Goal: Task Accomplishment & Management: Manage account settings

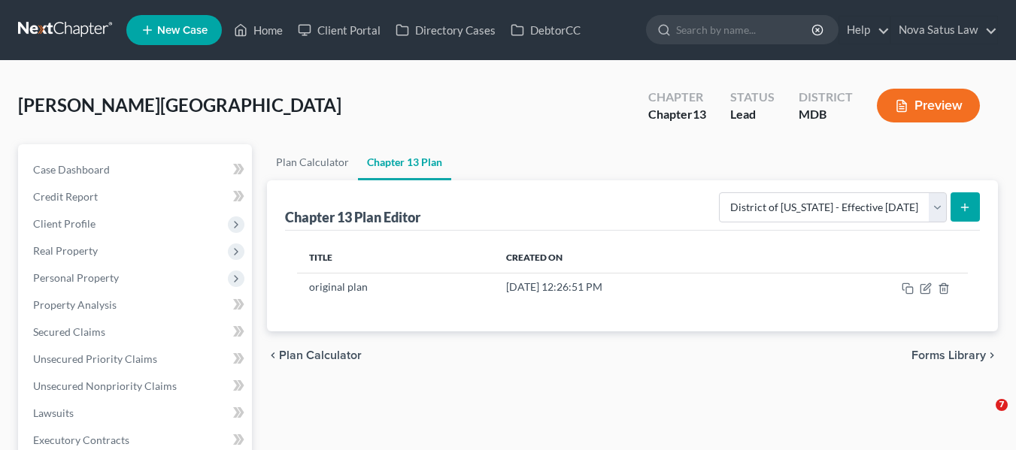
select select "1"
click at [276, 27] on link "Home" at bounding box center [258, 30] width 64 height 27
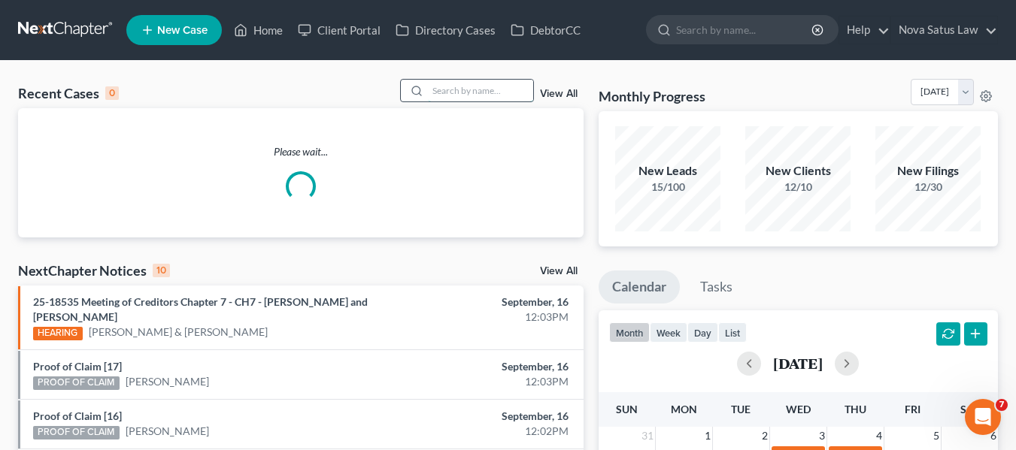
click at [441, 90] on input "search" at bounding box center [480, 91] width 105 height 22
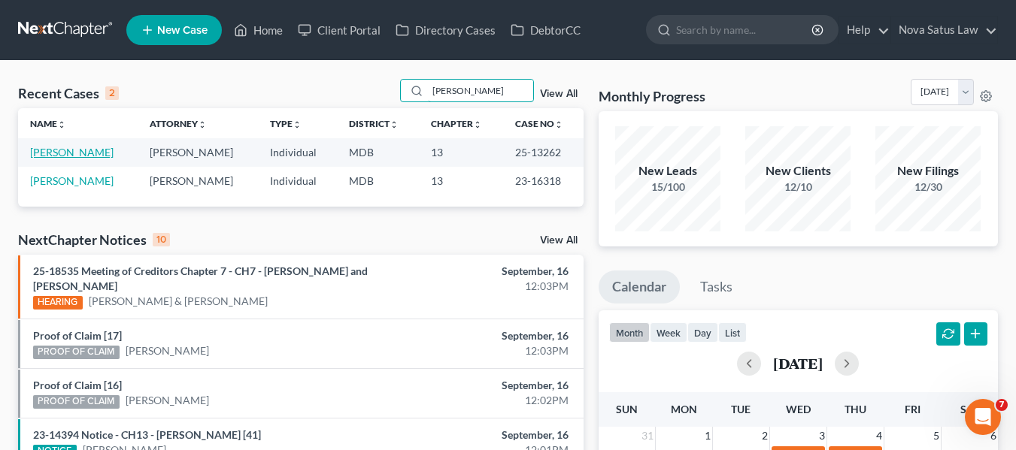
type input "[PERSON_NAME]"
click at [57, 151] on link "[PERSON_NAME]" at bounding box center [71, 152] width 83 height 13
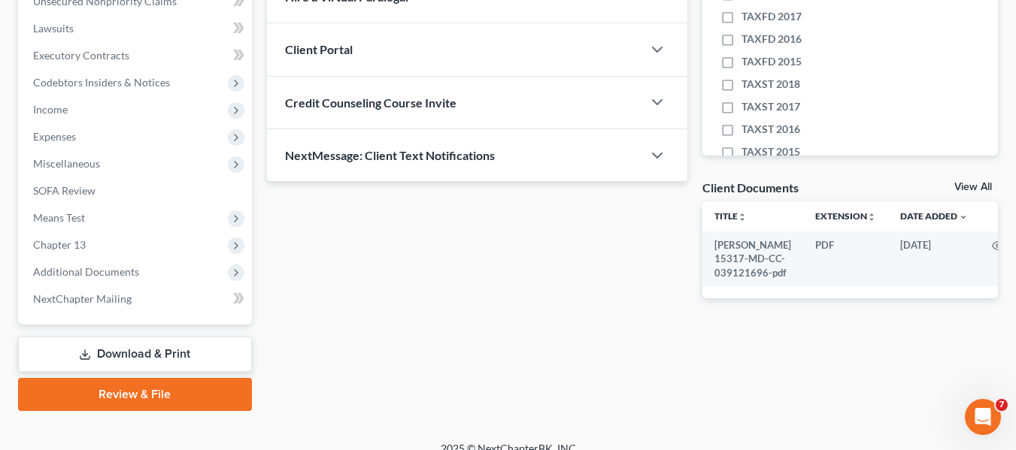
scroll to position [403, 0]
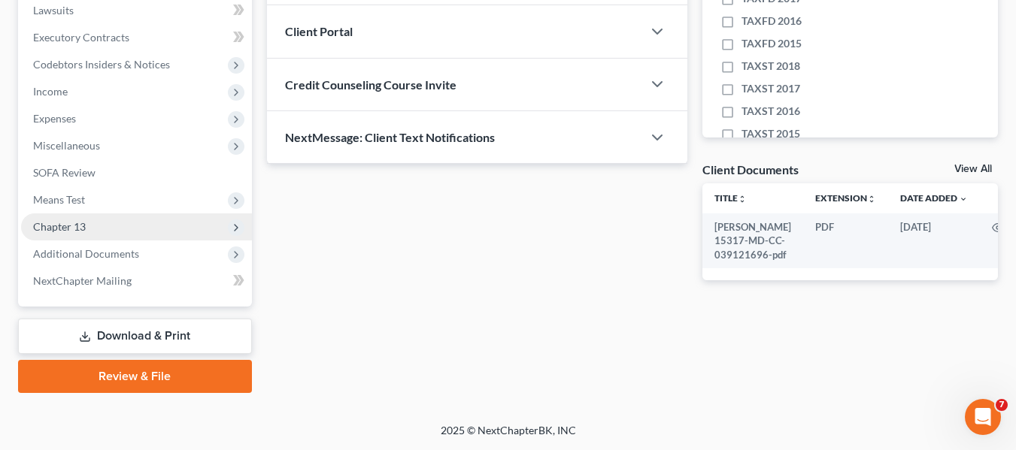
click at [53, 223] on span "Chapter 13" at bounding box center [59, 226] width 53 height 13
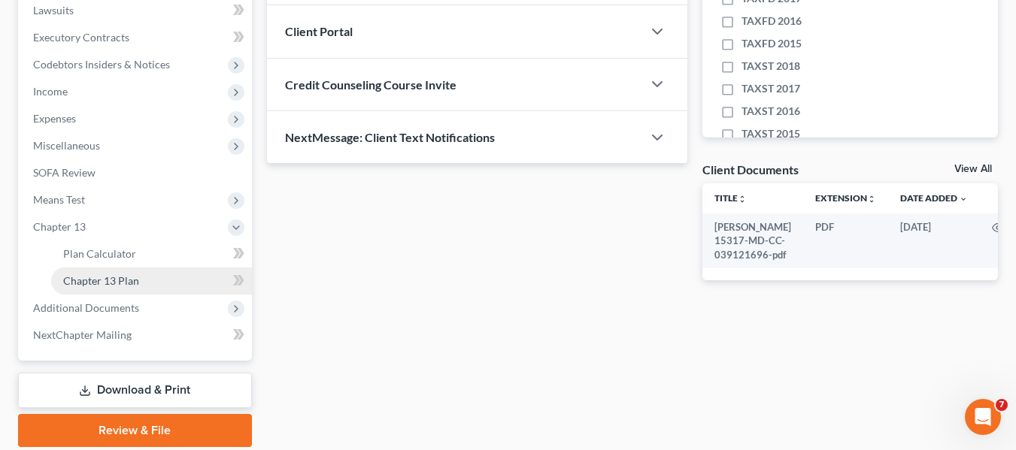
click at [76, 277] on span "Chapter 13 Plan" at bounding box center [101, 280] width 76 height 13
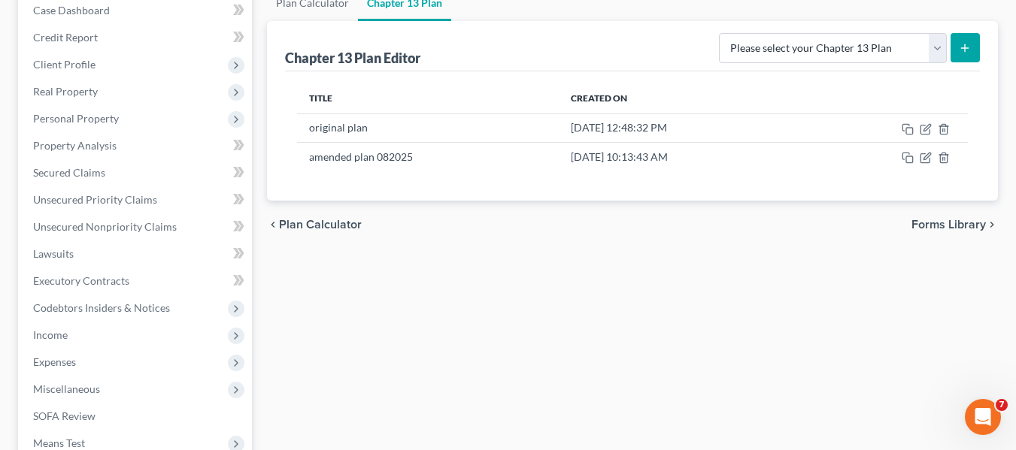
scroll to position [161, 0]
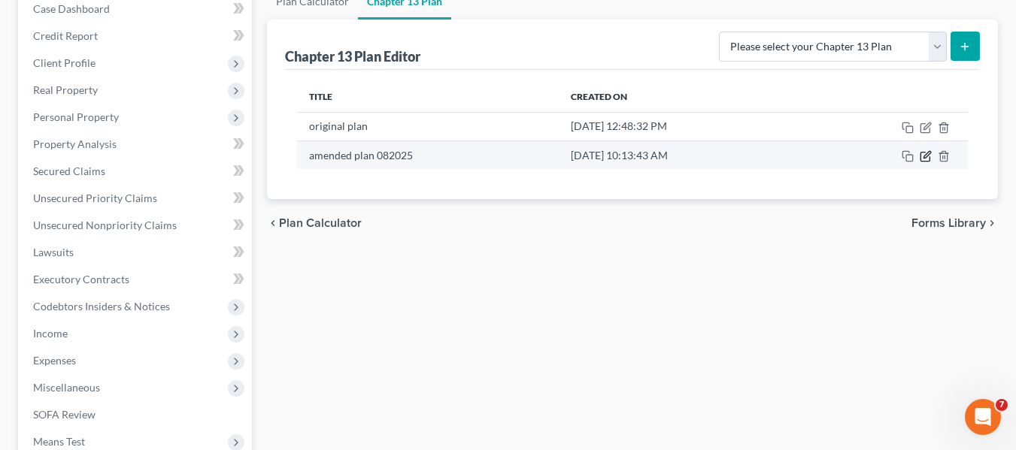
click at [925, 150] on icon "button" at bounding box center [925, 156] width 12 height 12
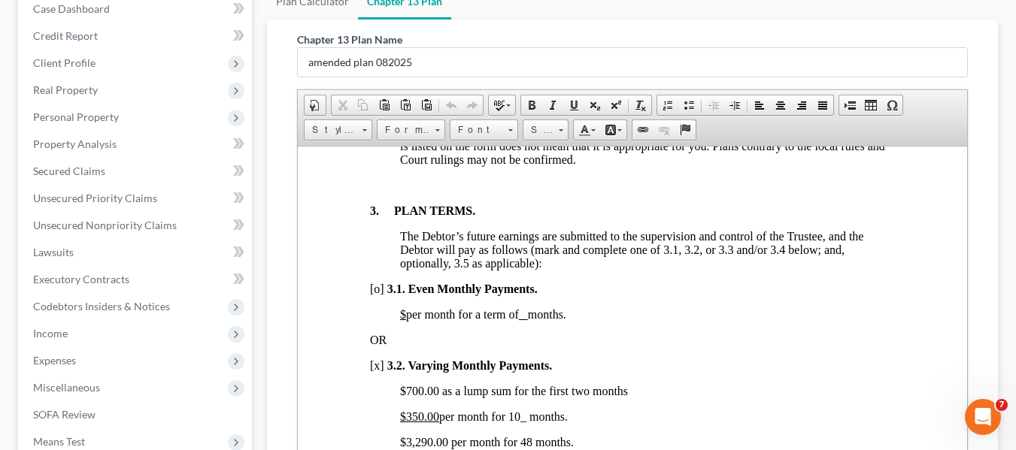
scroll to position [1010, 0]
click at [1013, 407] on div "[PERSON_NAME] Upgraded Case 25-13262 Chapter Chapter 13 Status Filed District M…" at bounding box center [508, 309] width 1016 height 819
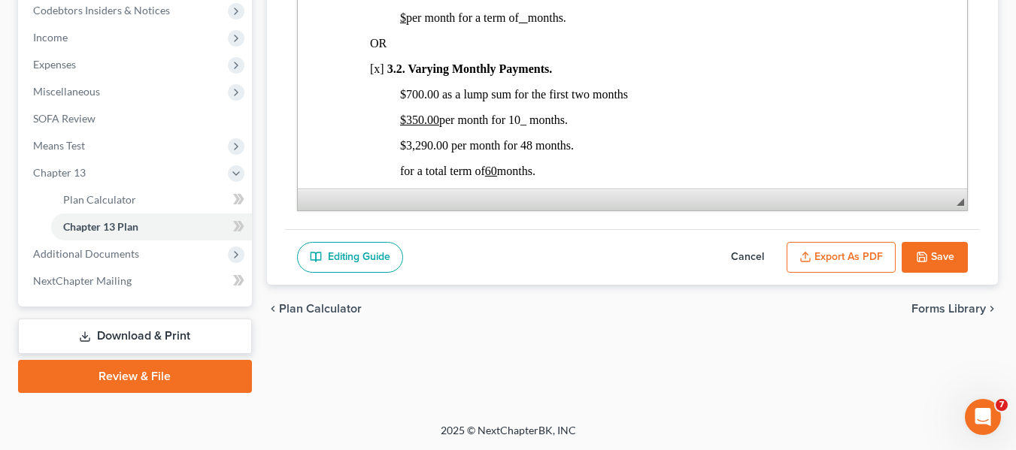
click at [919, 258] on icon "button" at bounding box center [922, 257] width 12 height 12
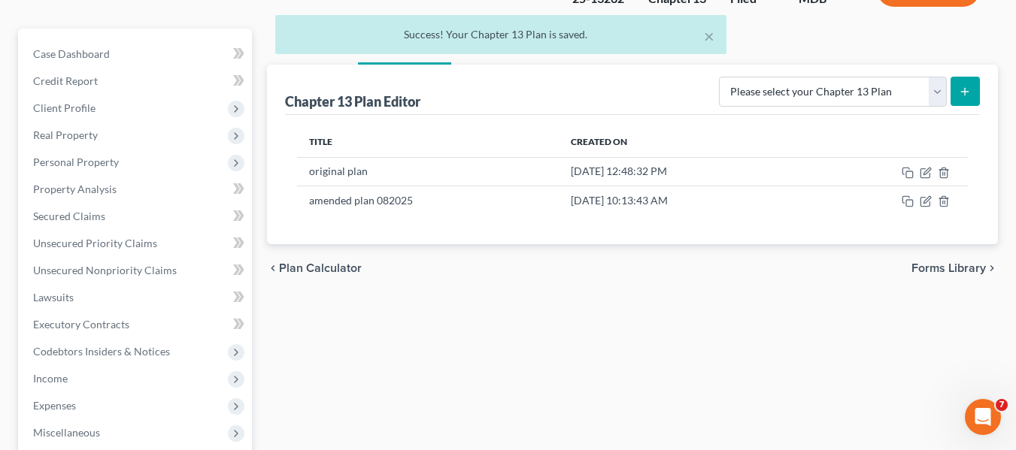
scroll to position [0, 0]
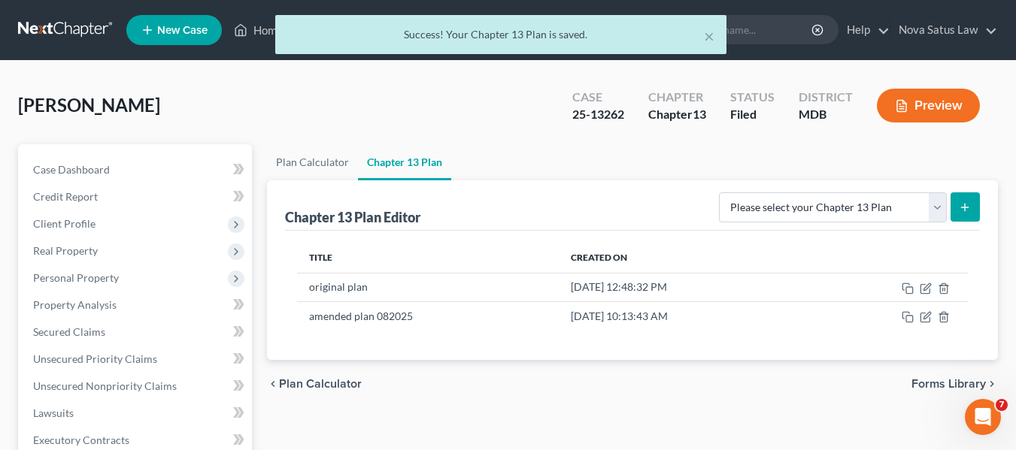
click at [263, 28] on div "× Success! Your Chapter 13 Plan is saved." at bounding box center [500, 38] width 1016 height 47
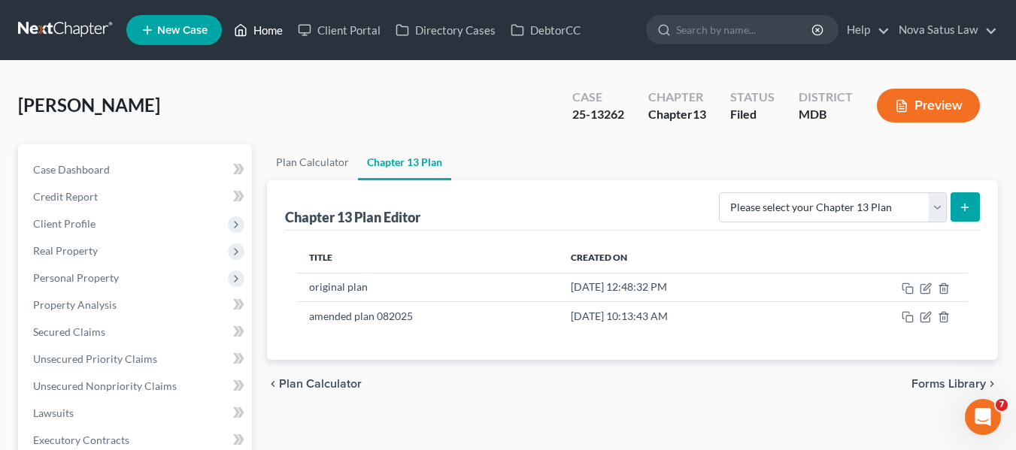
click at [260, 26] on link "Home" at bounding box center [258, 30] width 64 height 27
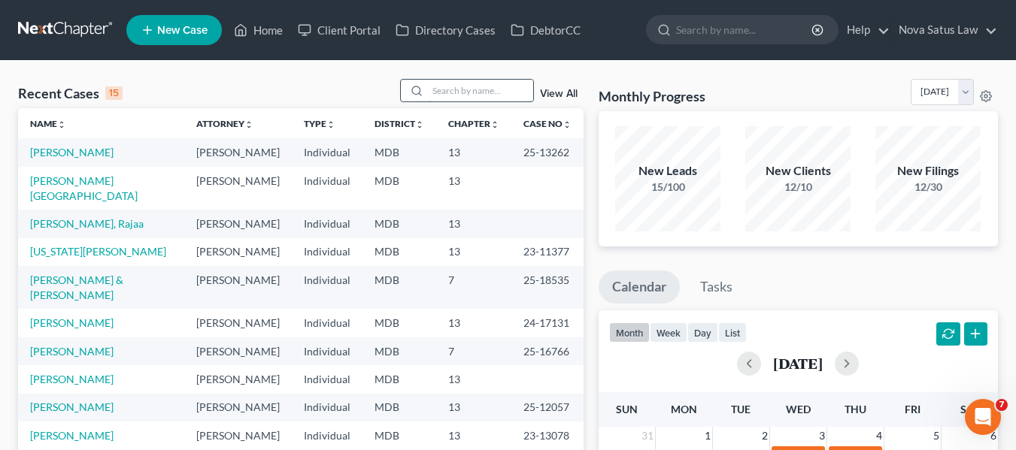
click at [455, 92] on input "search" at bounding box center [480, 91] width 105 height 22
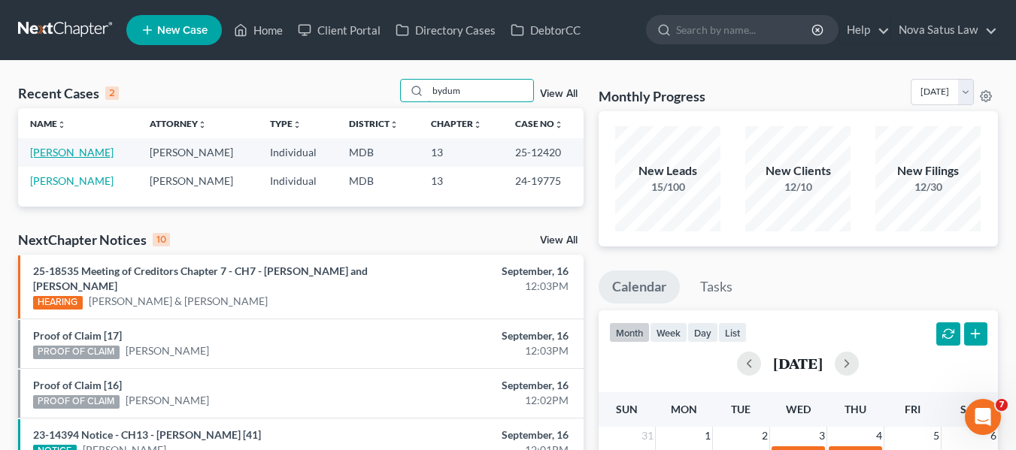
type input "bydum"
click at [74, 152] on link "[PERSON_NAME]" at bounding box center [71, 152] width 83 height 13
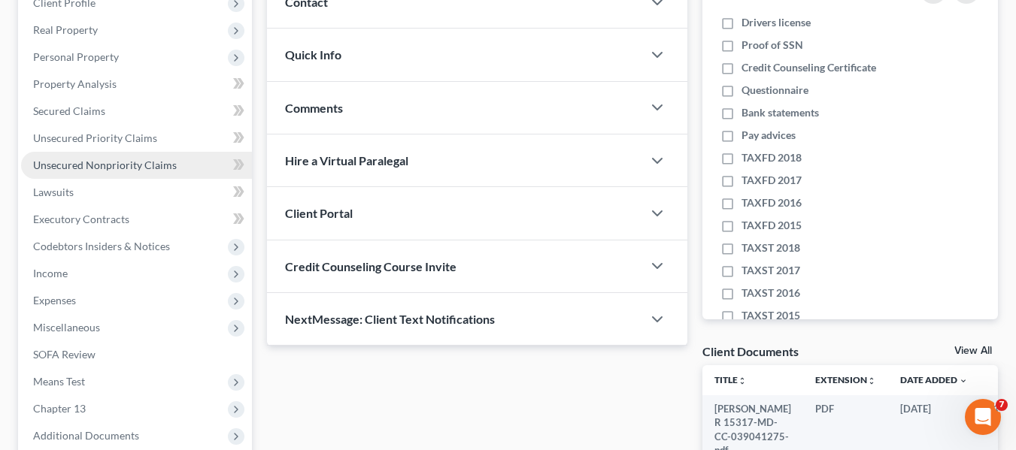
scroll to position [403, 0]
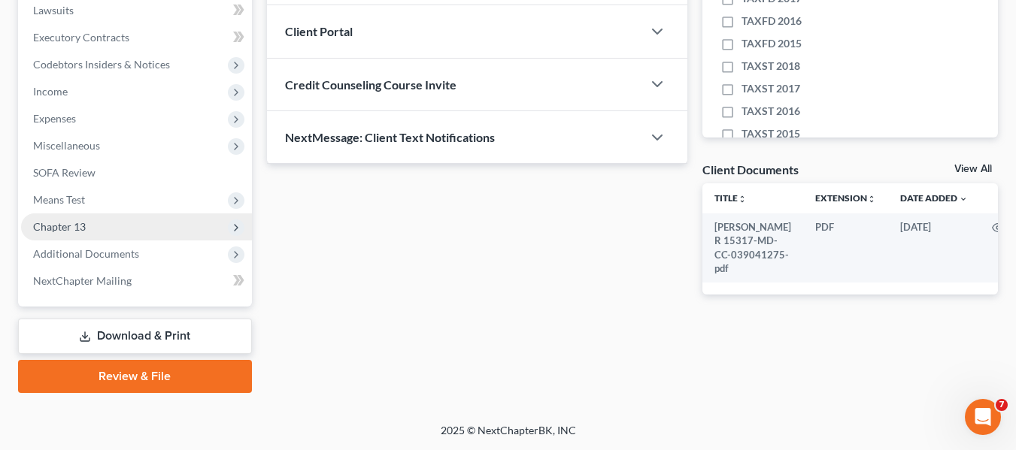
click at [91, 223] on span "Chapter 13" at bounding box center [136, 227] width 231 height 27
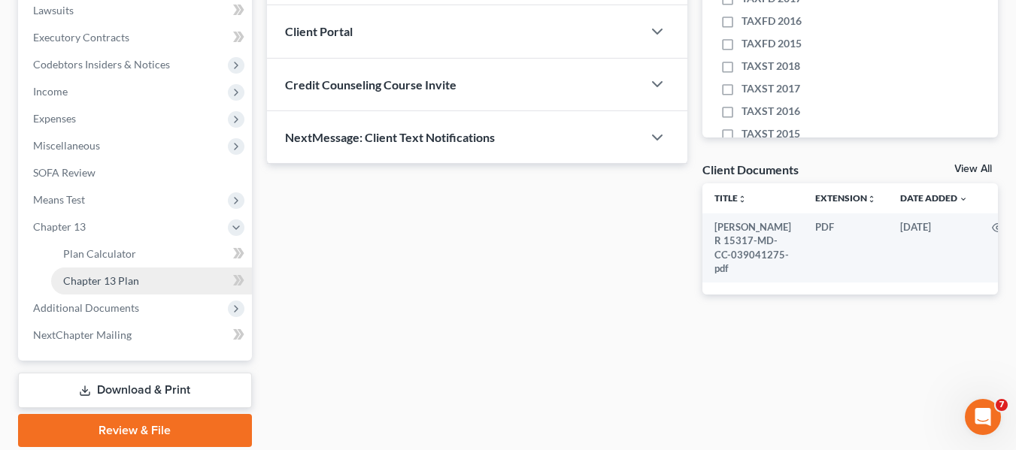
click at [112, 277] on span "Chapter 13 Plan" at bounding box center [101, 280] width 76 height 13
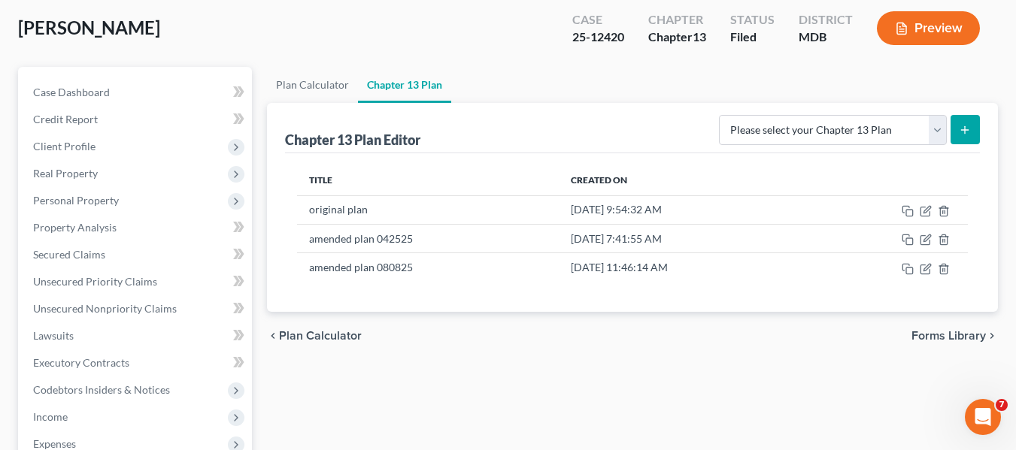
scroll to position [80, 0]
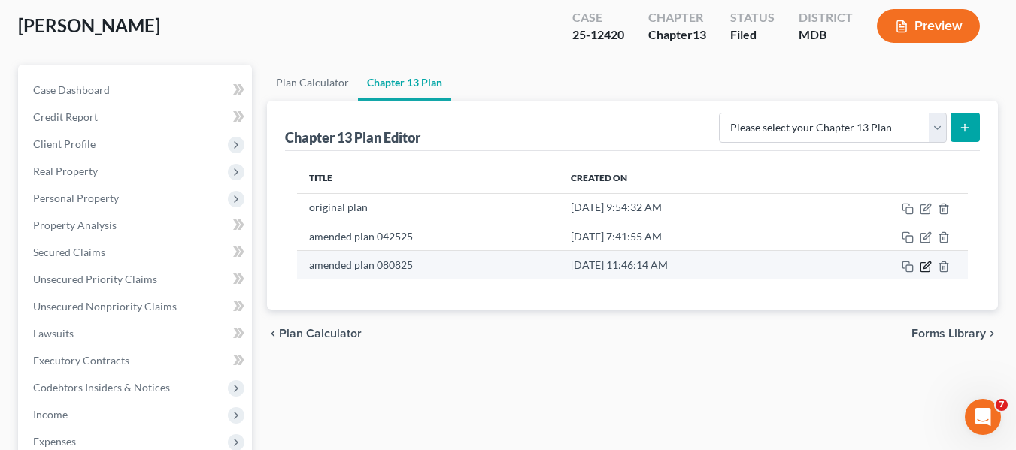
click at [928, 263] on icon "button" at bounding box center [926, 265] width 7 height 7
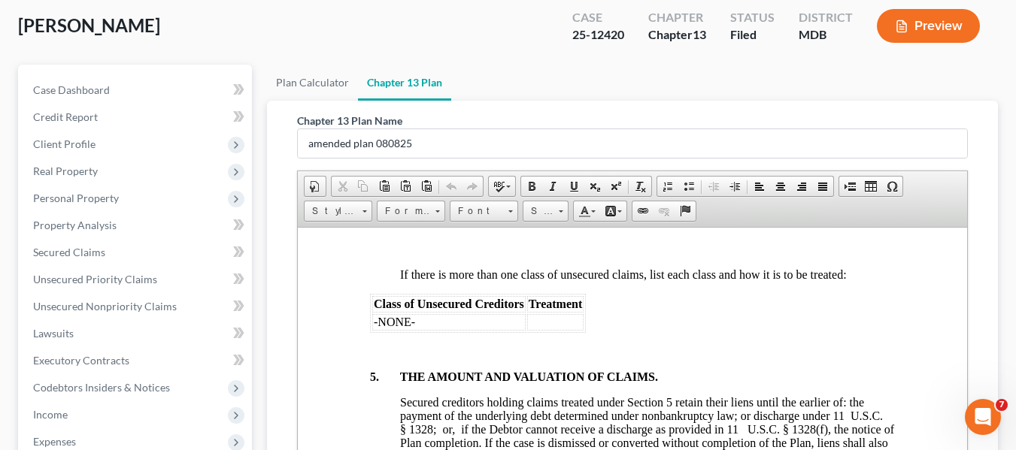
scroll to position [3882, 0]
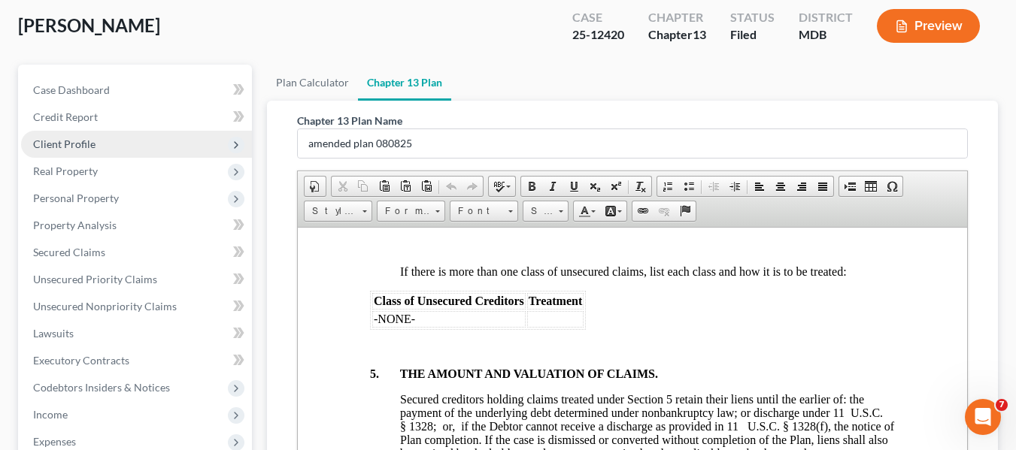
click at [90, 147] on span "Client Profile" at bounding box center [64, 144] width 62 height 13
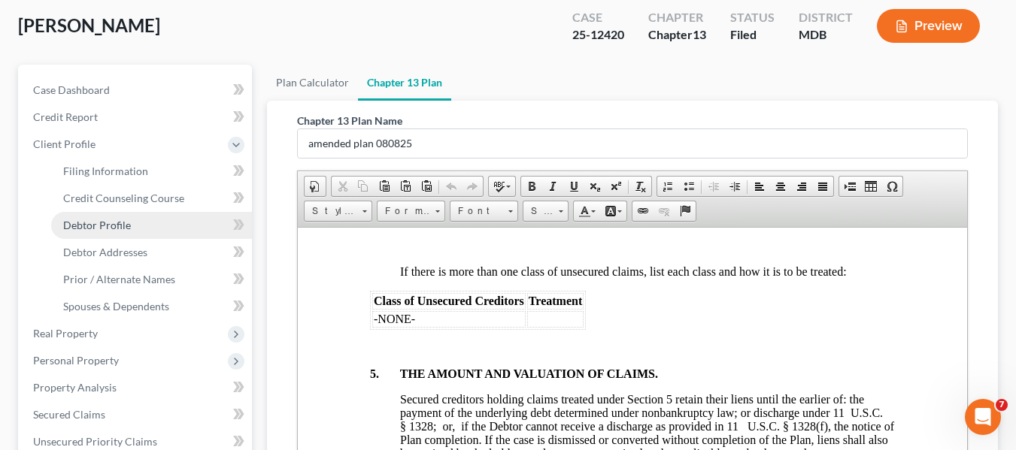
click at [111, 222] on span "Debtor Profile" at bounding box center [97, 225] width 68 height 13
select select "1"
select select "2"
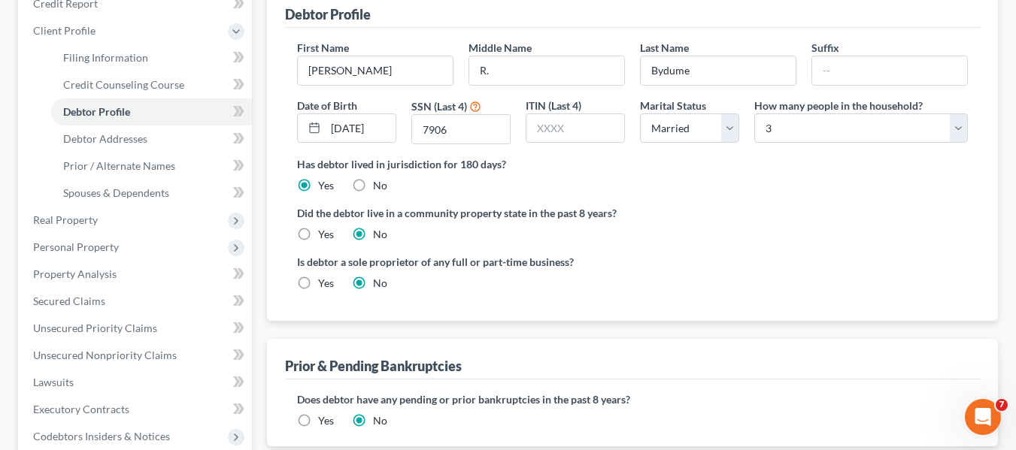
scroll to position [195, 0]
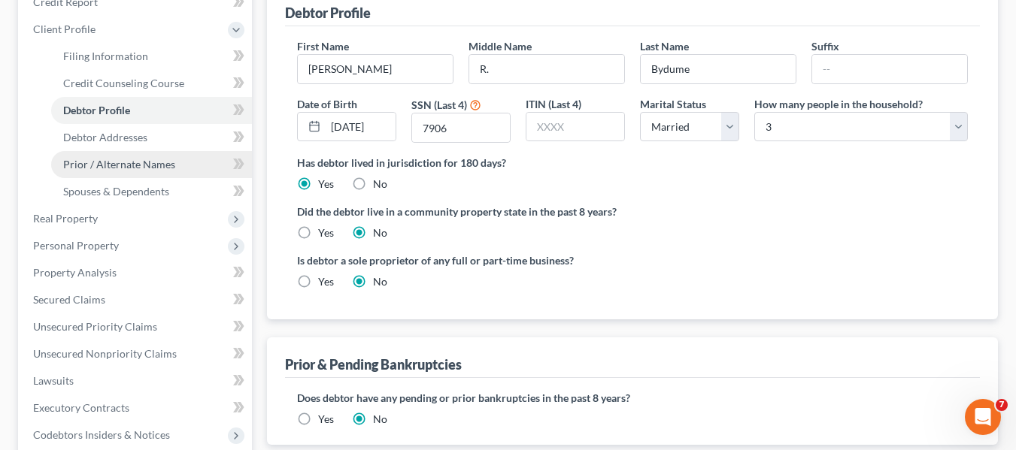
click at [131, 162] on span "Prior / Alternate Names" at bounding box center [119, 164] width 112 height 13
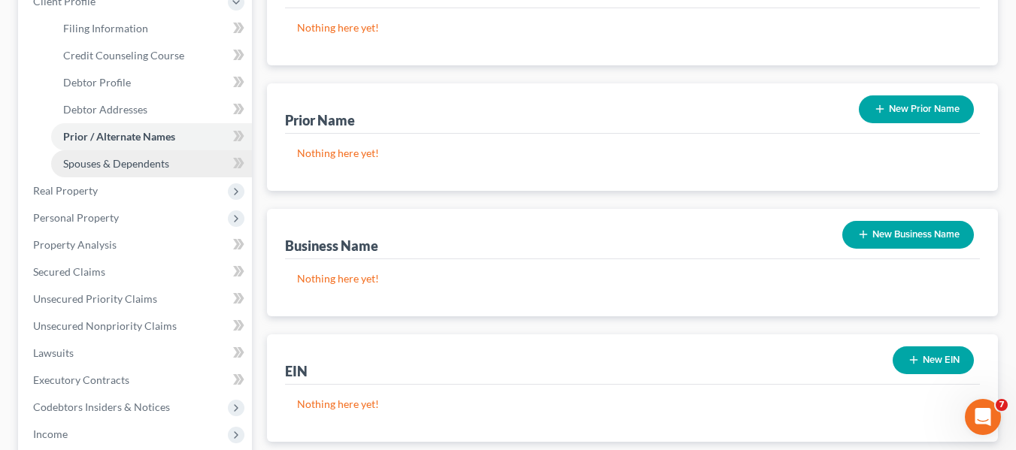
scroll to position [223, 0]
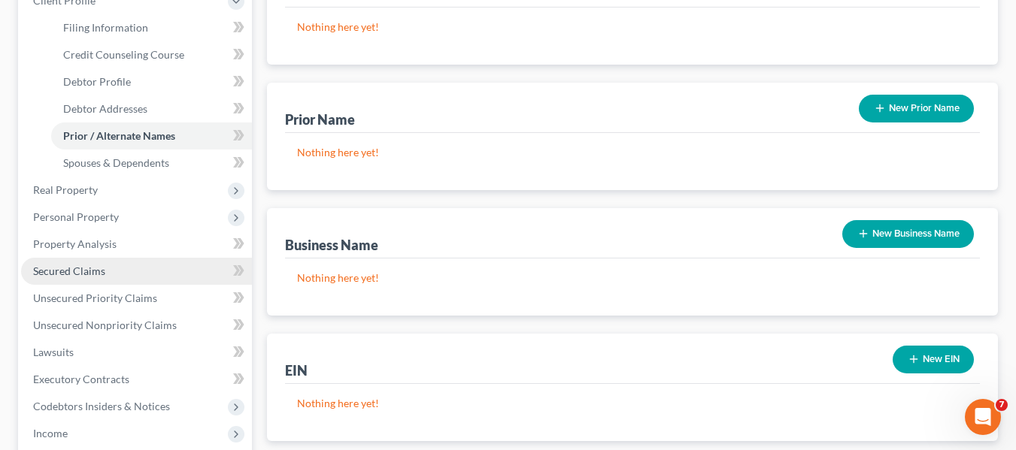
click at [80, 265] on span "Secured Claims" at bounding box center [69, 271] width 72 height 13
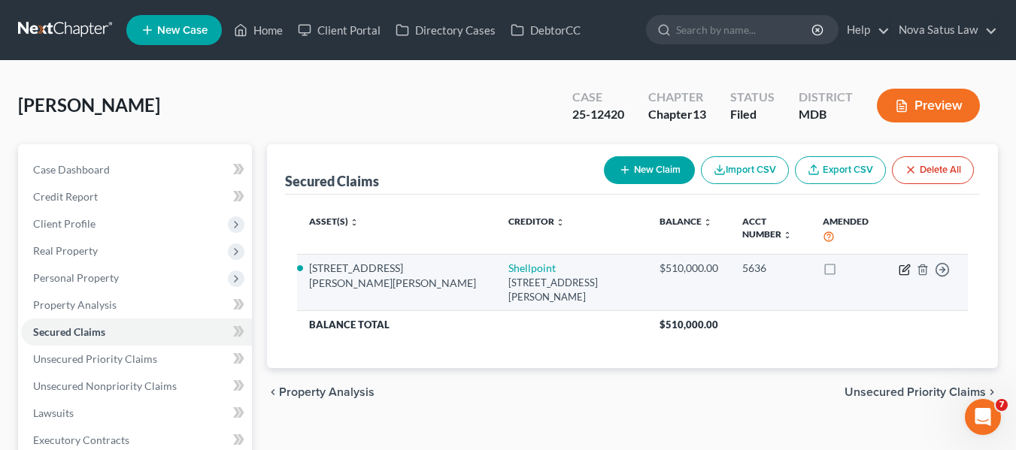
click at [900, 264] on icon "button" at bounding box center [904, 270] width 12 height 12
select select "42"
select select "8"
select select "0"
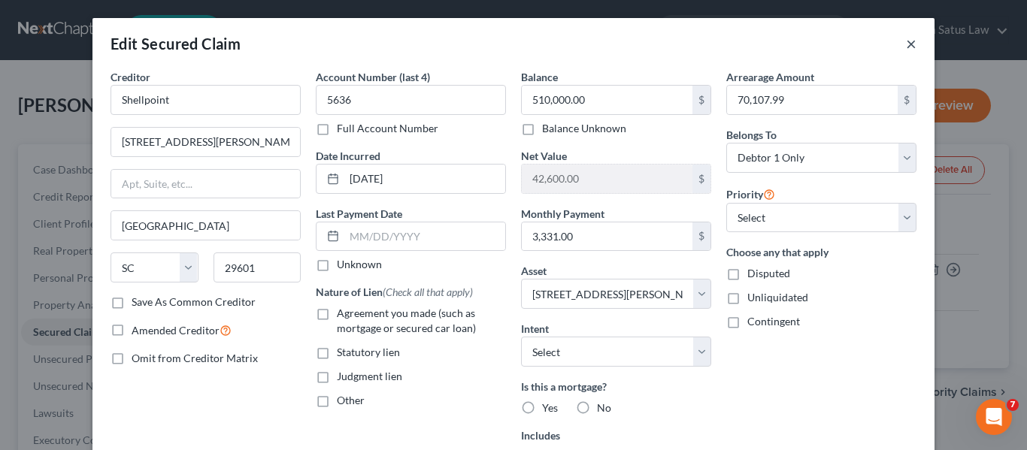
click at [907, 44] on button "×" at bounding box center [911, 44] width 11 height 18
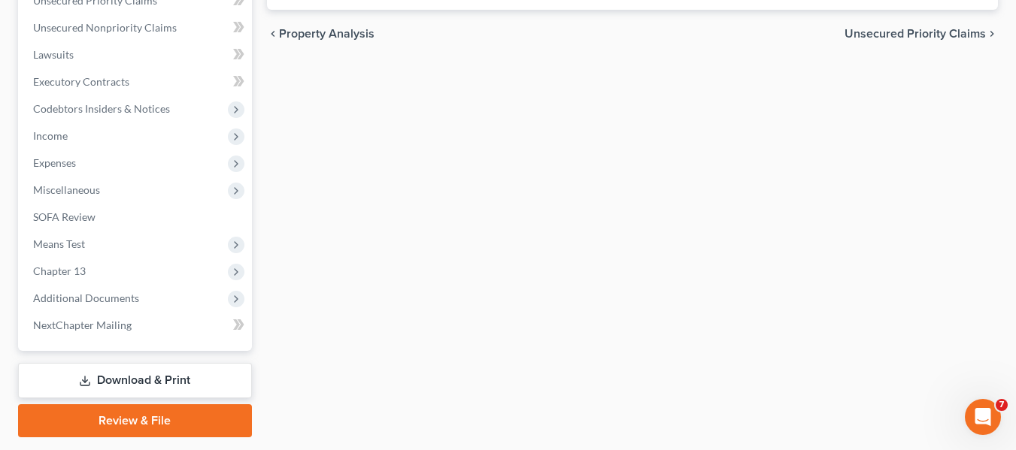
scroll to position [403, 0]
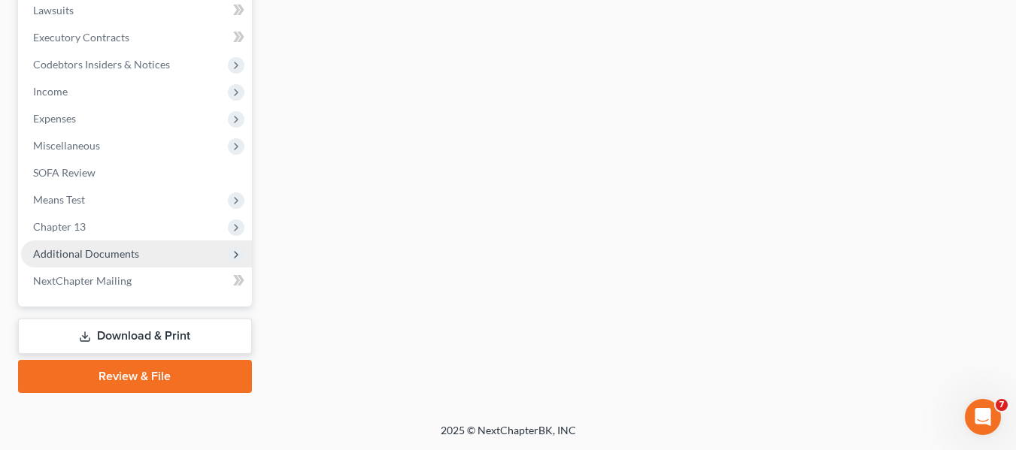
click at [108, 250] on span "Additional Documents" at bounding box center [86, 253] width 106 height 13
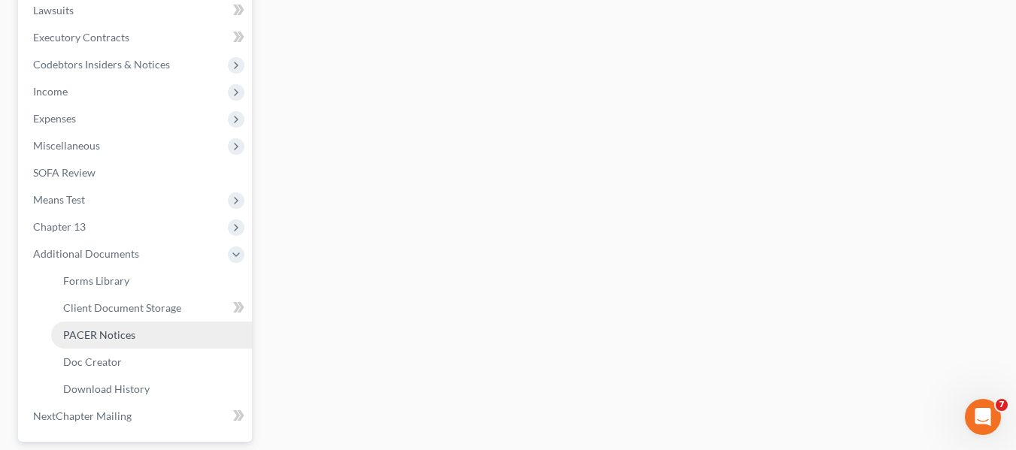
click at [135, 335] on link "PACER Notices" at bounding box center [151, 335] width 201 height 27
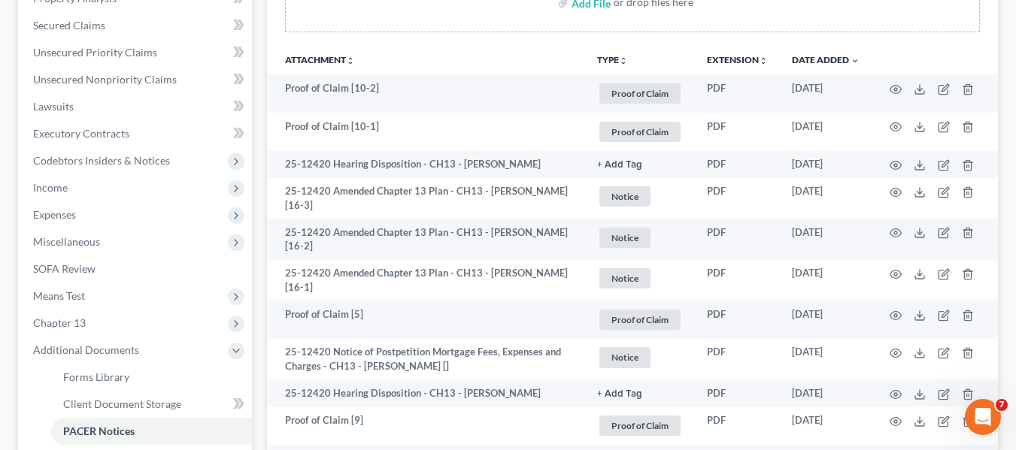
scroll to position [307, 0]
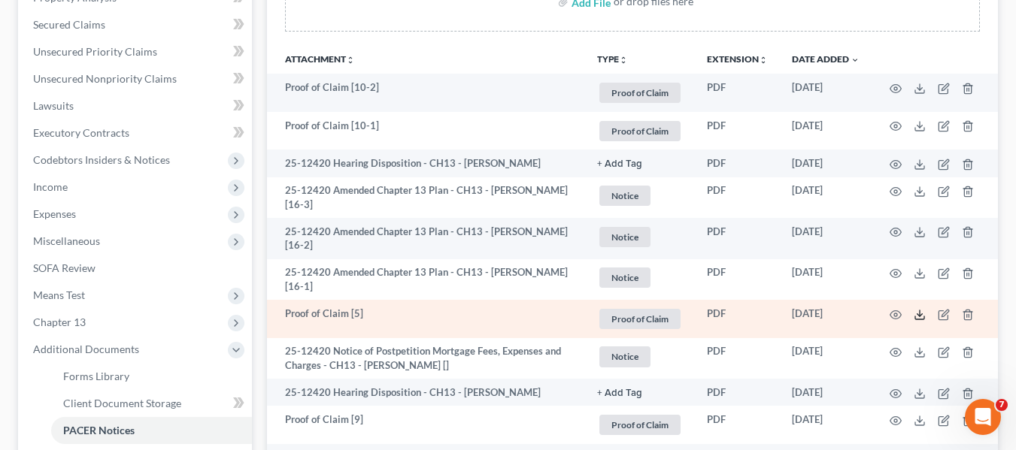
click at [919, 315] on line at bounding box center [919, 313] width 0 height 6
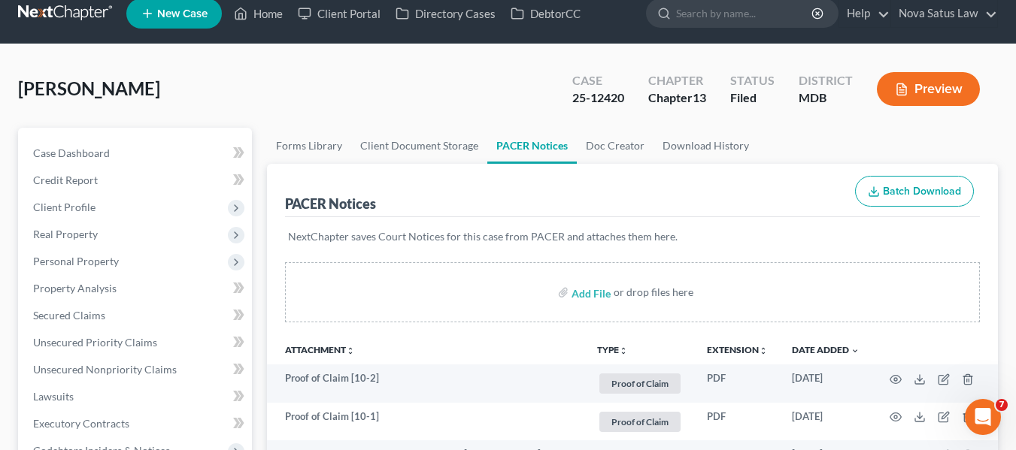
scroll to position [0, 0]
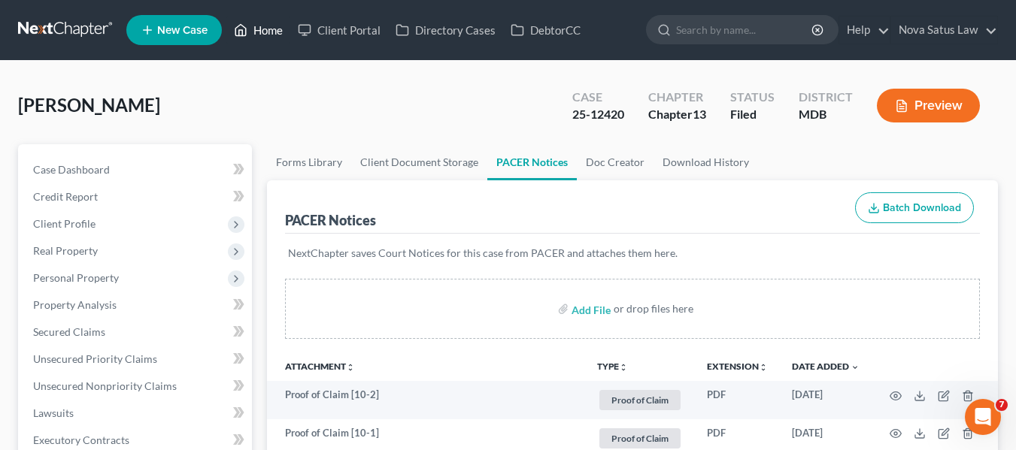
click at [264, 32] on link "Home" at bounding box center [258, 30] width 64 height 27
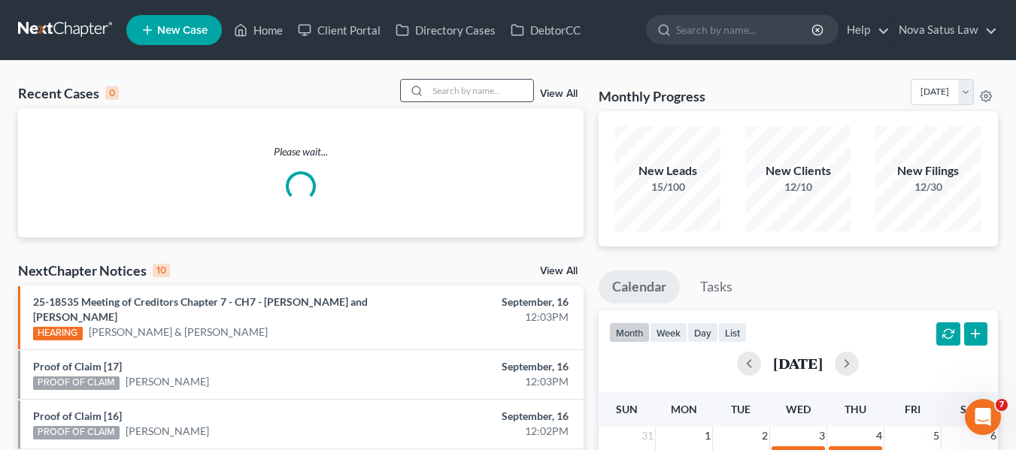
click at [502, 95] on input "search" at bounding box center [480, 91] width 105 height 22
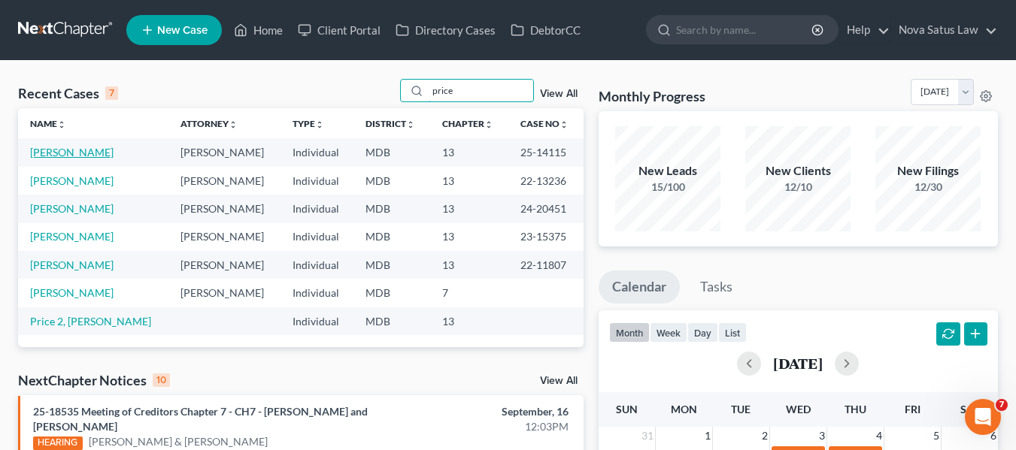
type input "price"
click at [52, 157] on link "[PERSON_NAME]" at bounding box center [71, 152] width 83 height 13
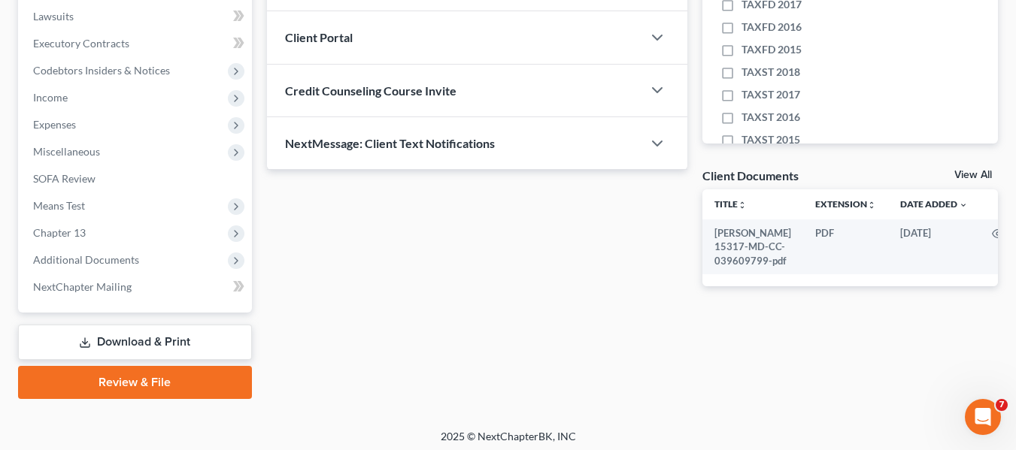
scroll to position [403, 0]
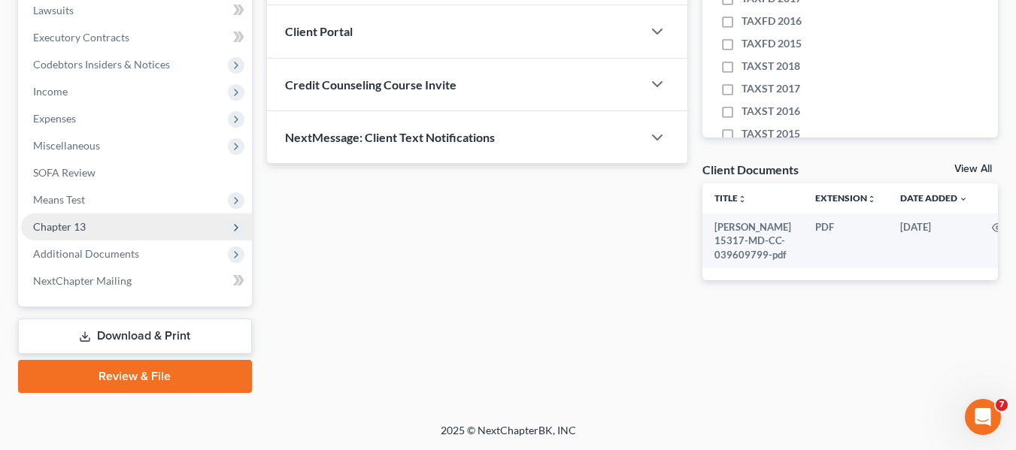
click at [56, 222] on span "Chapter 13" at bounding box center [59, 226] width 53 height 13
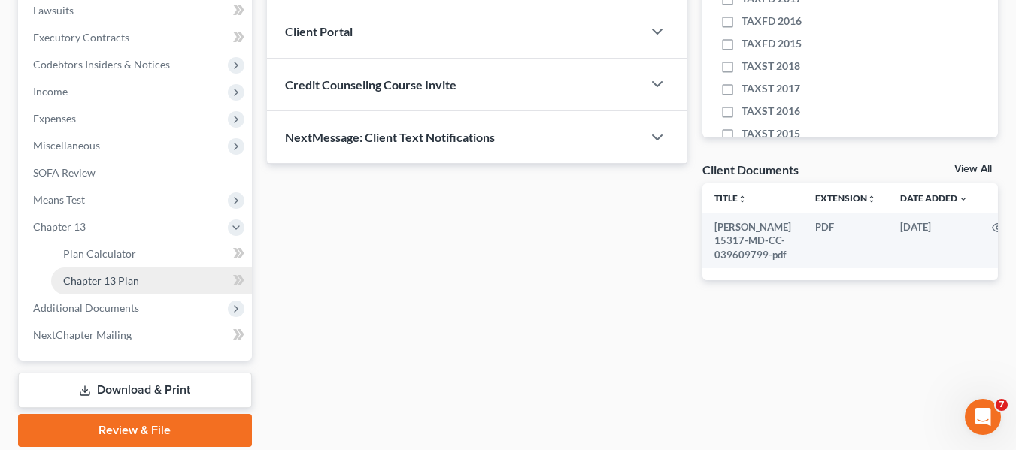
click at [77, 274] on span "Chapter 13 Plan" at bounding box center [101, 280] width 76 height 13
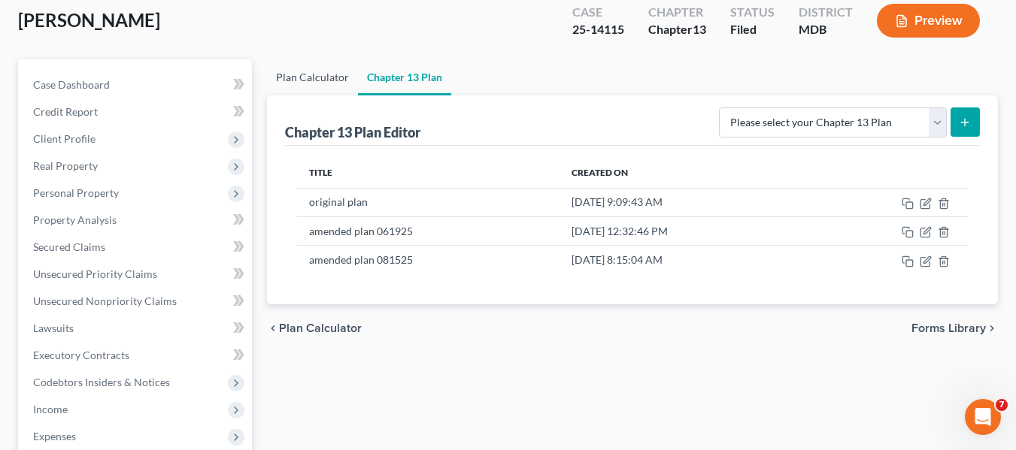
scroll to position [86, 0]
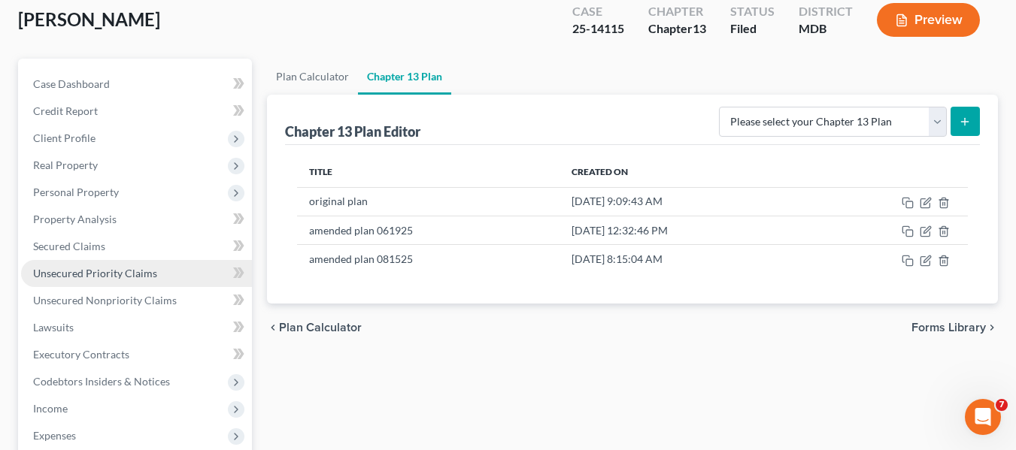
click at [86, 273] on span "Unsecured Priority Claims" at bounding box center [95, 273] width 124 height 13
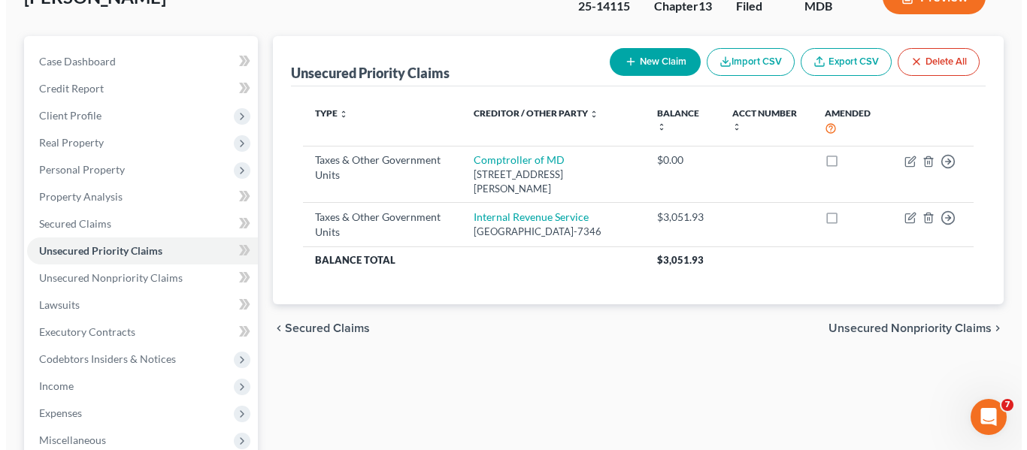
scroll to position [109, 0]
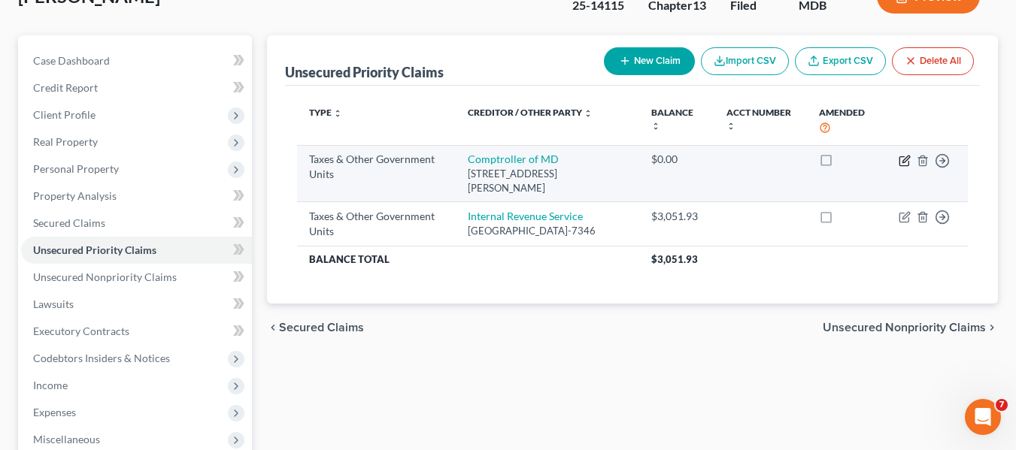
click at [901, 162] on icon "button" at bounding box center [904, 161] width 12 height 12
select select "2"
select select "21"
select select "0"
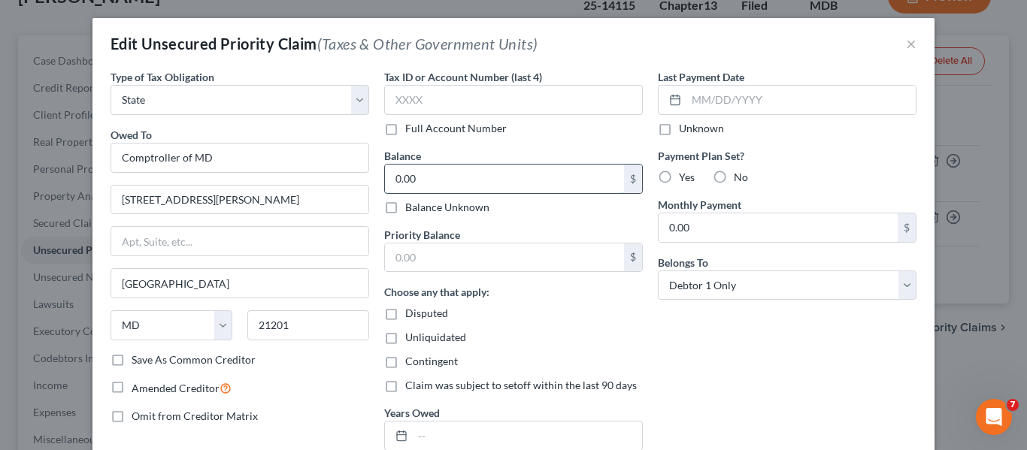
click at [444, 174] on input "0.00" at bounding box center [504, 179] width 239 height 29
type input "3,493"
click at [433, 249] on input "text" at bounding box center [504, 258] width 239 height 29
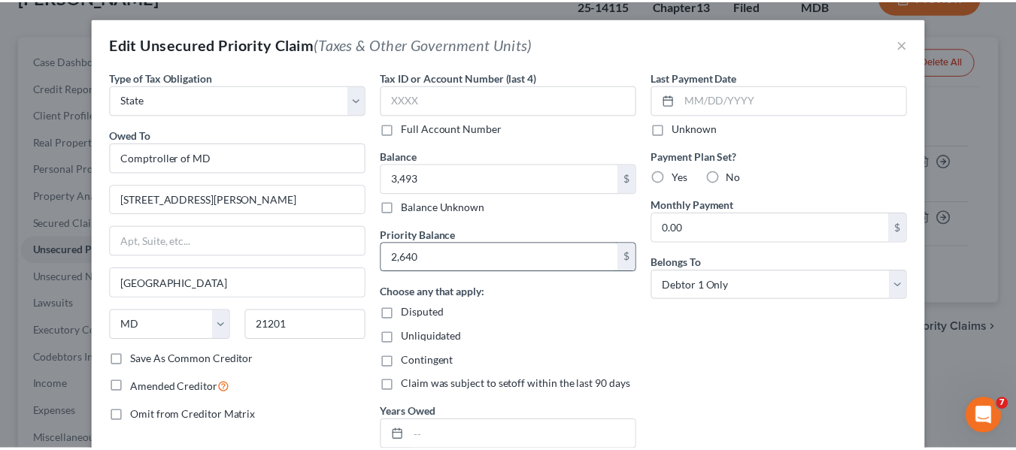
scroll to position [150, 0]
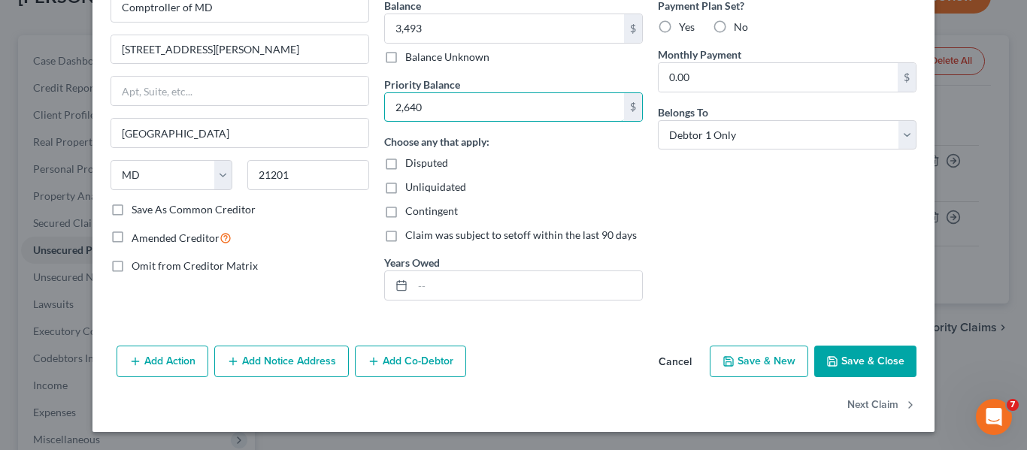
type input "2,640"
click at [848, 369] on button "Save & Close" at bounding box center [865, 362] width 102 height 32
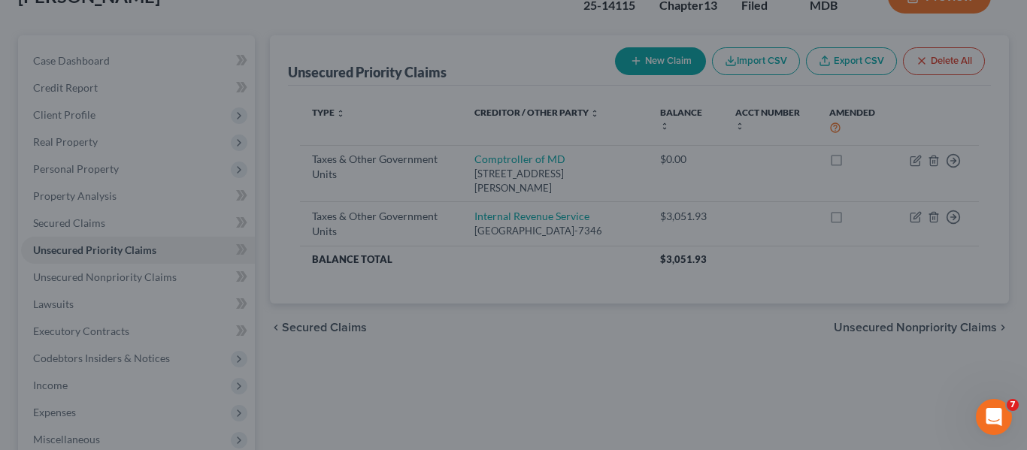
type input "3,493.00"
type input "2,640.00"
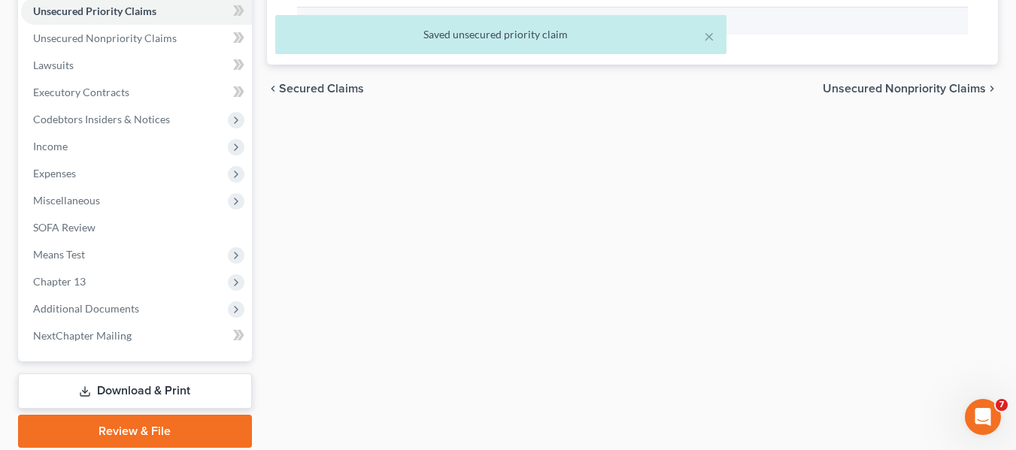
scroll to position [353, 0]
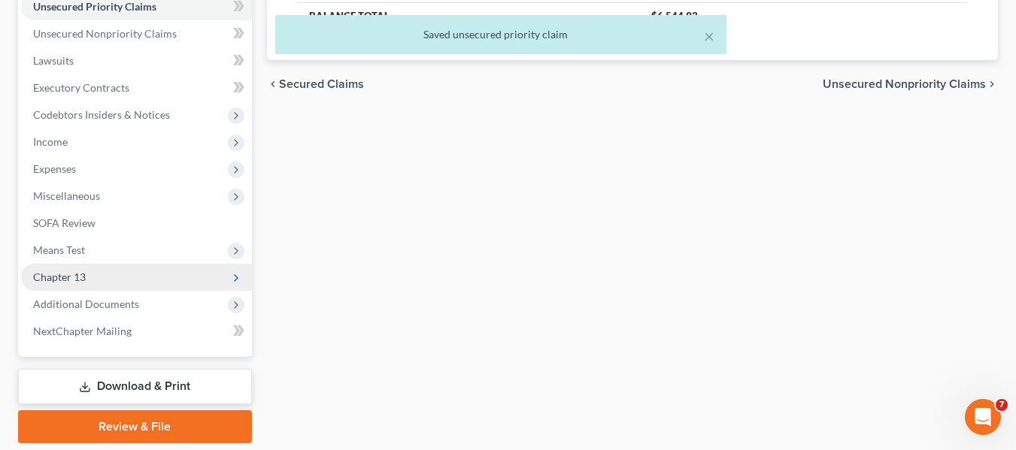
click at [104, 280] on span "Chapter 13" at bounding box center [136, 277] width 231 height 27
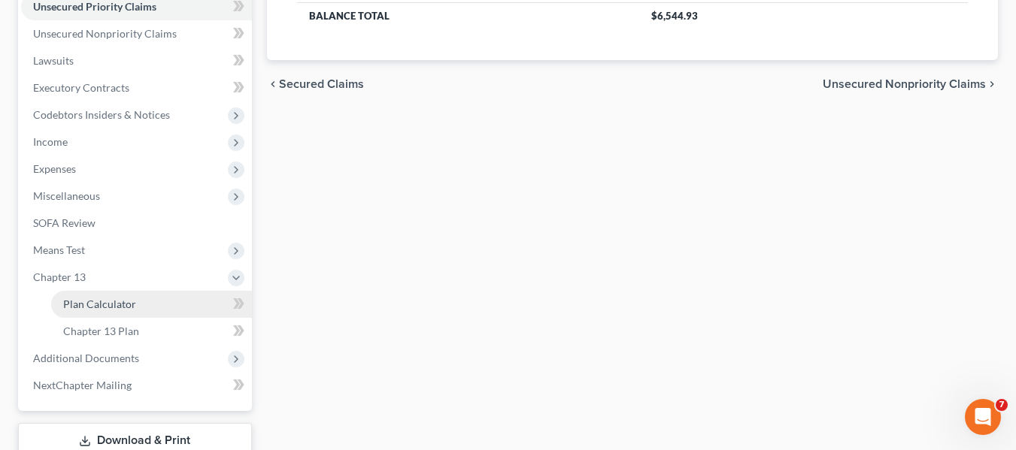
click at [100, 305] on span "Plan Calculator" at bounding box center [99, 304] width 73 height 13
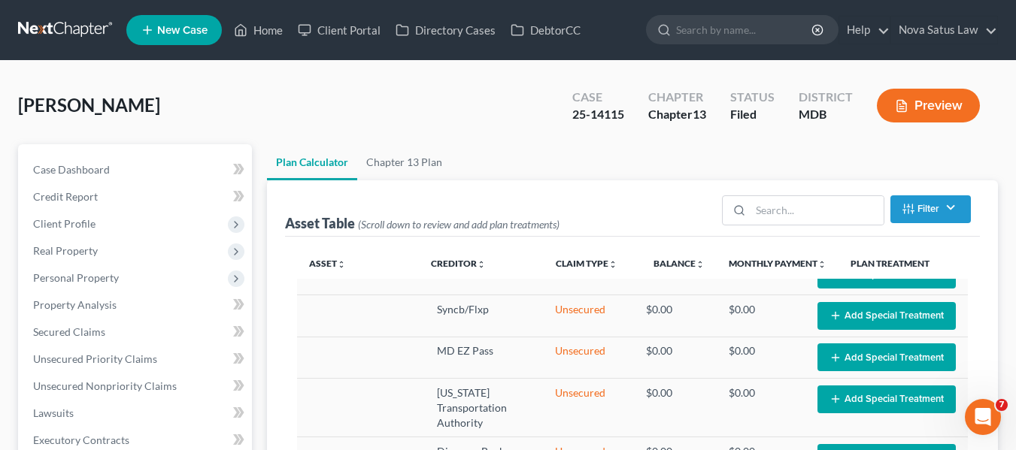
select select "59"
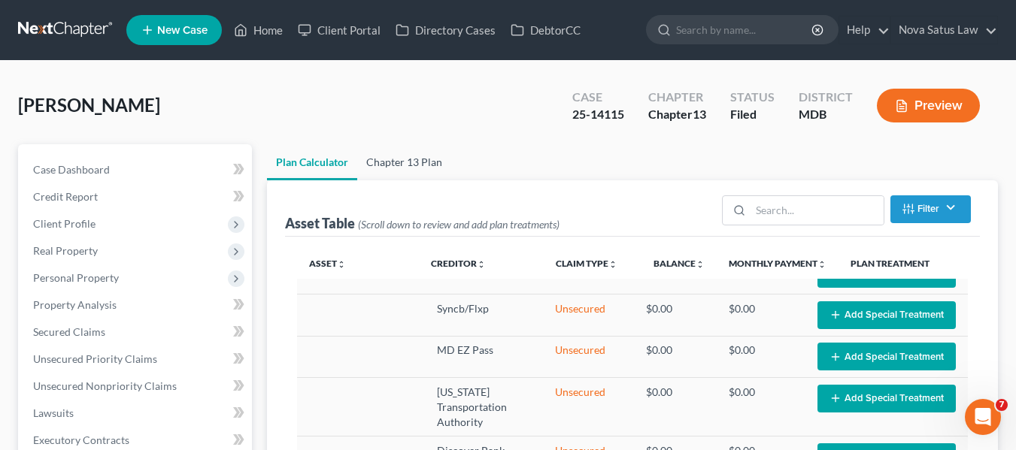
click at [418, 168] on link "Chapter 13 Plan" at bounding box center [404, 162] width 94 height 36
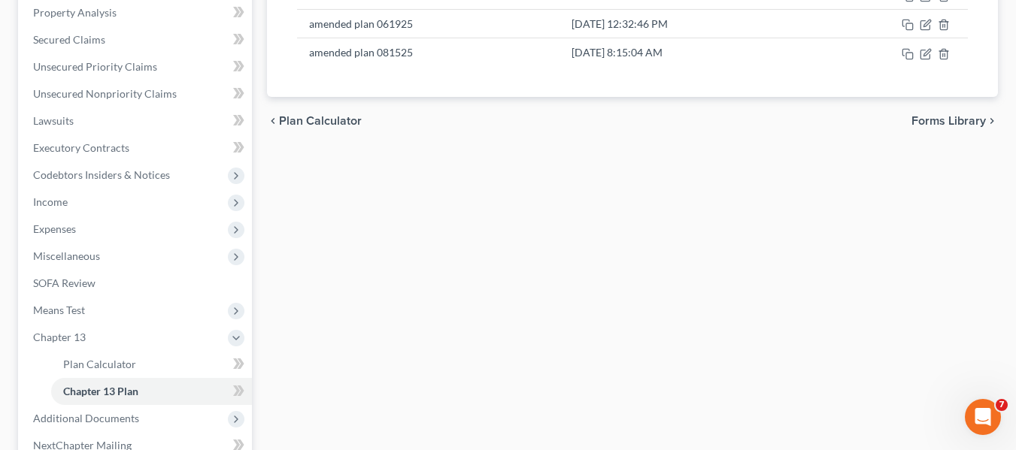
scroll to position [292, 0]
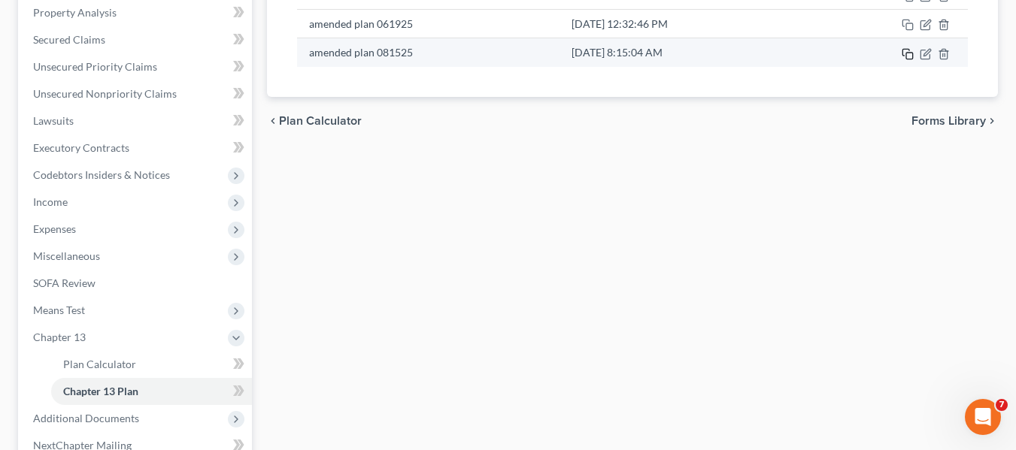
click at [910, 55] on icon "button" at bounding box center [907, 54] width 12 height 12
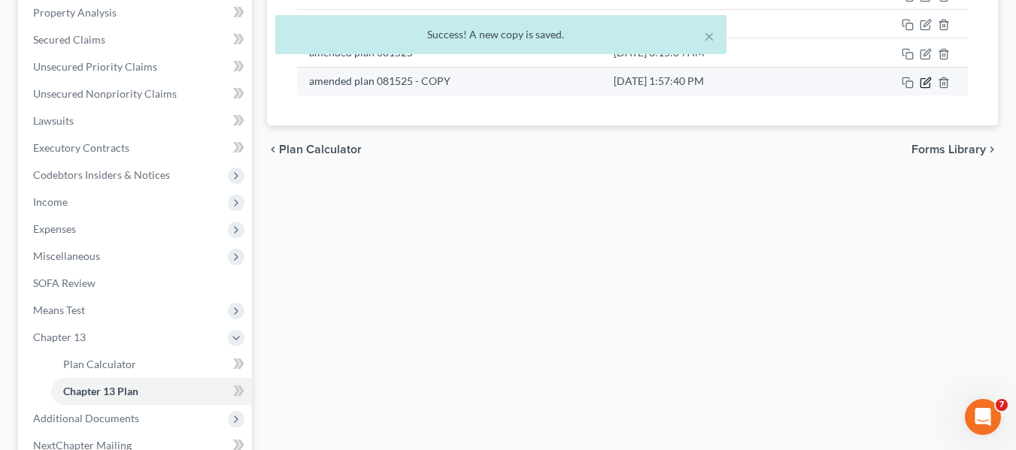
click at [924, 84] on icon "button" at bounding box center [926, 80] width 7 height 7
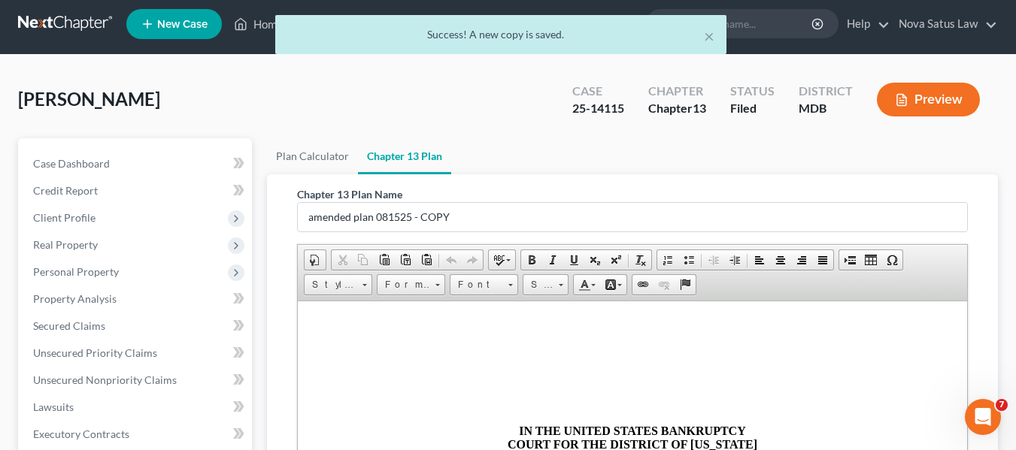
scroll to position [0, 0]
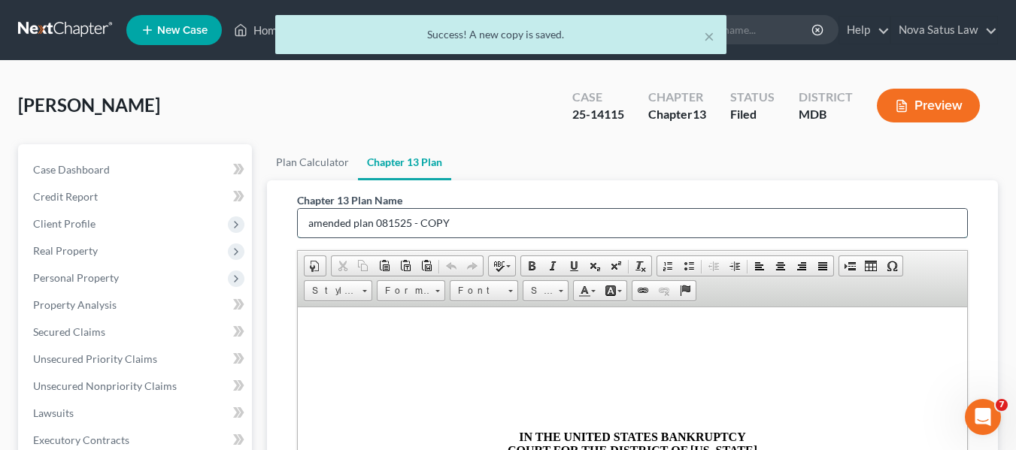
click at [461, 230] on input "amended plan 081525 - COPY" at bounding box center [632, 223] width 669 height 29
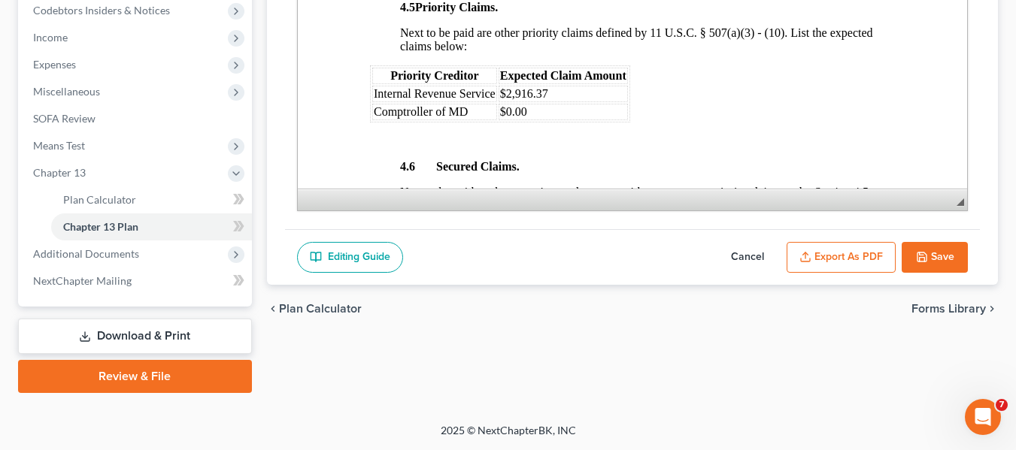
scroll to position [2067, 0]
type input "amended plan 091625"
click at [550, 121] on td "$0.00" at bounding box center [562, 112] width 129 height 17
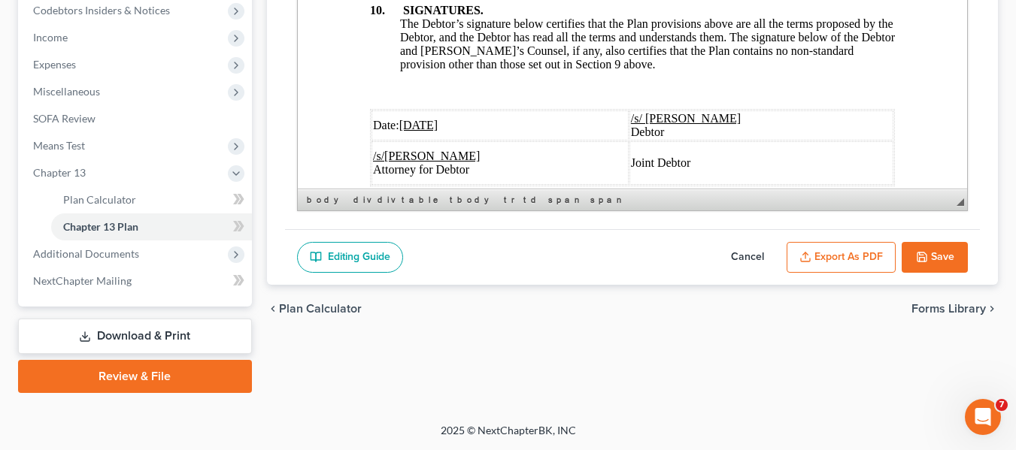
scroll to position [5959, 0]
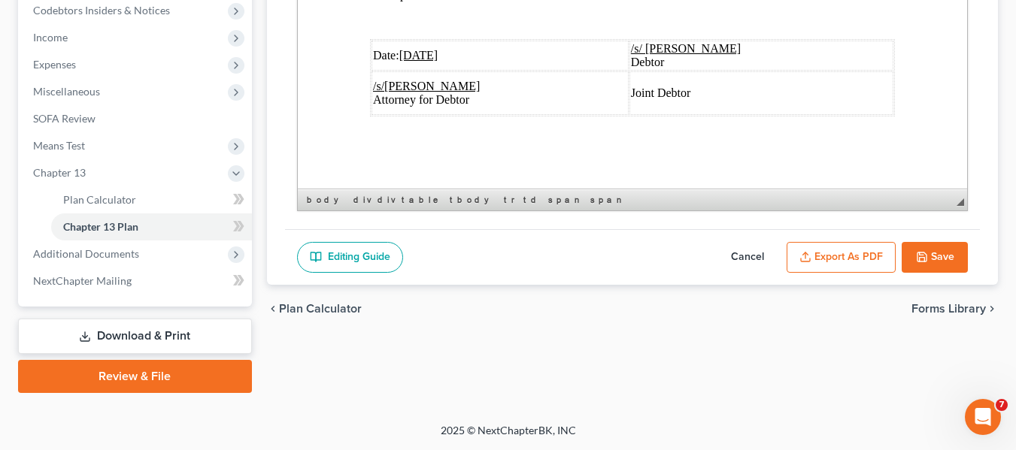
click at [408, 49] on u "[DATE]" at bounding box center [417, 55] width 39 height 13
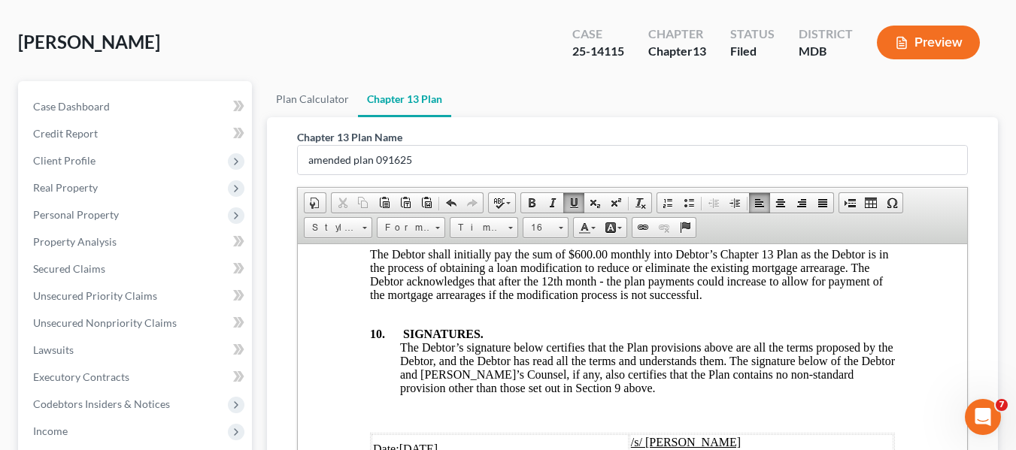
scroll to position [457, 0]
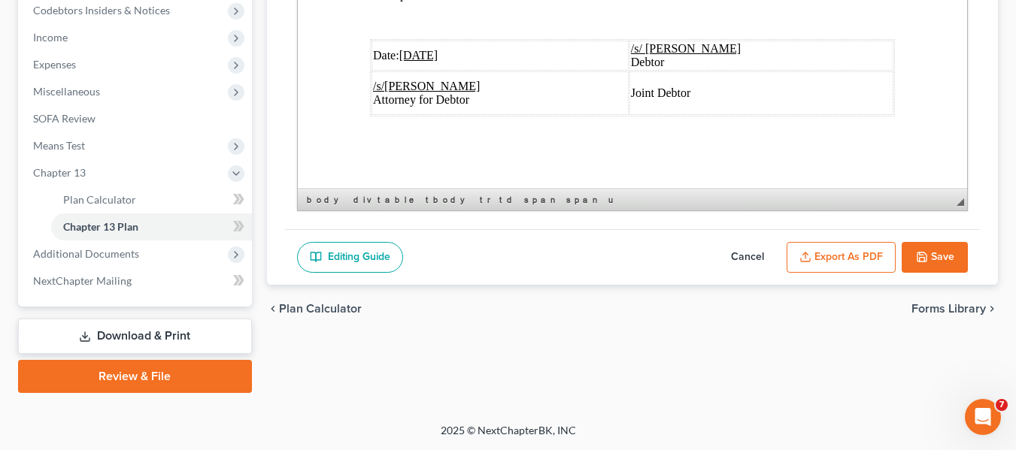
click at [852, 259] on button "Export as PDF" at bounding box center [840, 258] width 109 height 32
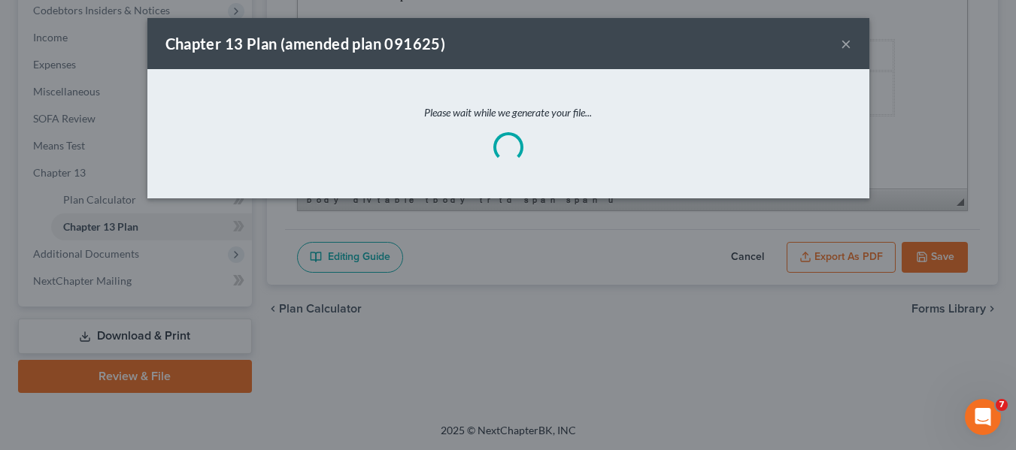
scroll to position [5905, 0]
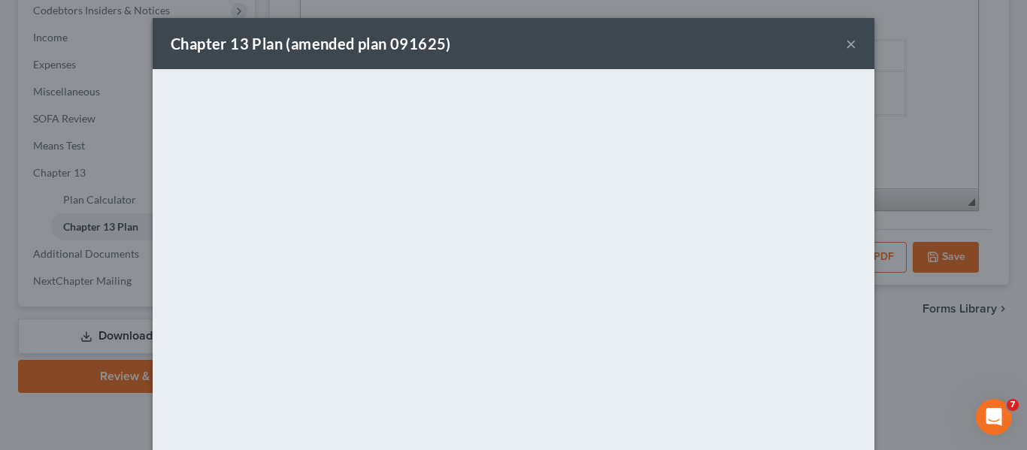
click at [847, 41] on button "×" at bounding box center [851, 44] width 11 height 18
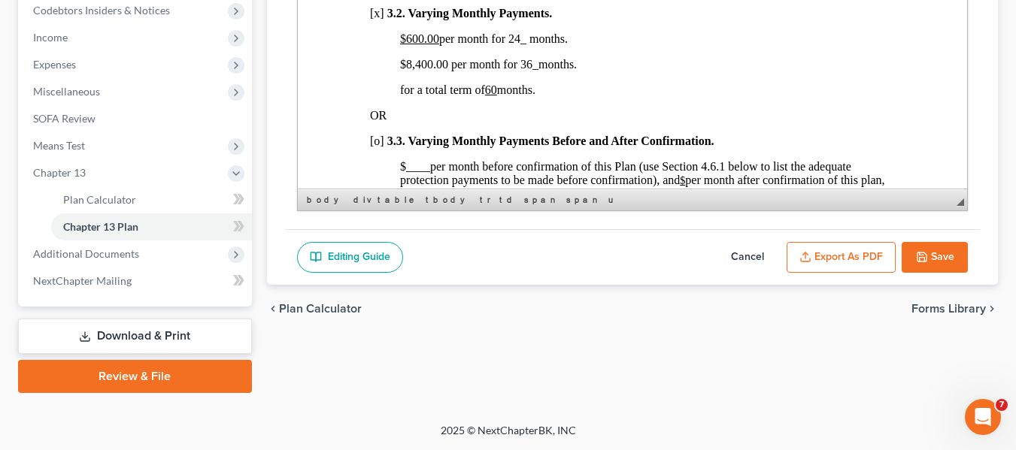
scroll to position [1065, 0]
